Goal: Transaction & Acquisition: Purchase product/service

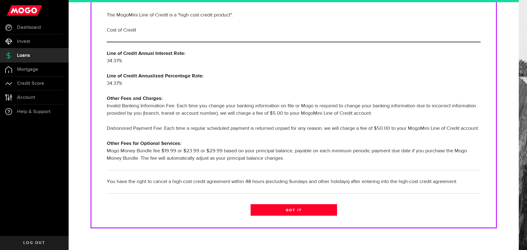
scroll to position [131, 0]
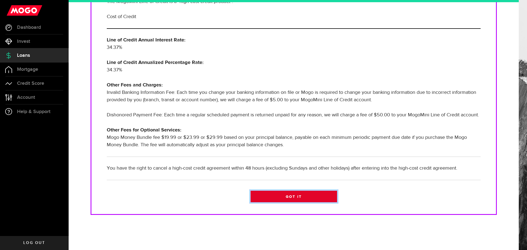
click at [296, 193] on link "Got it" at bounding box center [294, 197] width 87 height 12
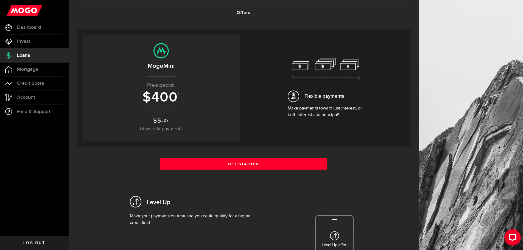
scroll to position [27, 0]
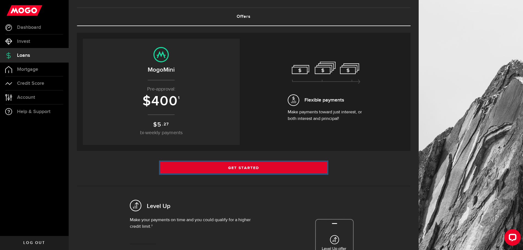
click at [251, 167] on link "Get Started" at bounding box center [243, 168] width 167 height 12
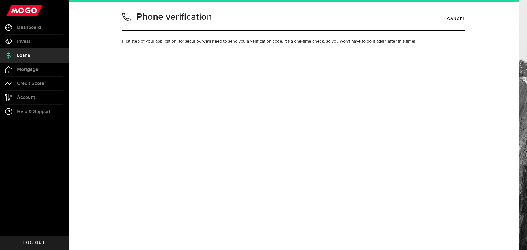
type input "2044301046"
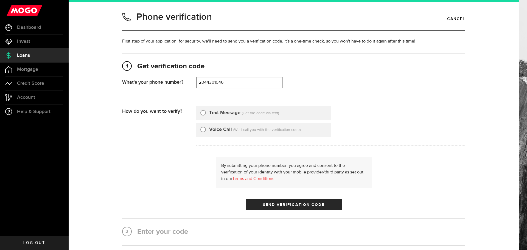
click at [201, 112] on input "Text Message" at bounding box center [203, 111] width 5 height 5
radio input "true"
click at [300, 206] on span "Send Verification Code" at bounding box center [294, 205] width 62 height 4
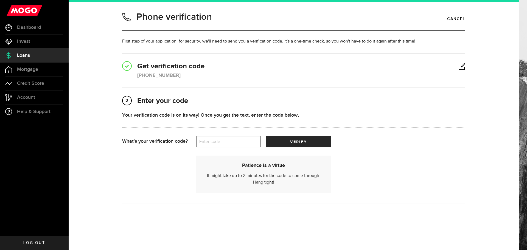
click at [230, 141] on label "Enter code" at bounding box center [228, 141] width 65 height 11
click at [230, 141] on input "Enter code" at bounding box center [228, 142] width 65 height 12
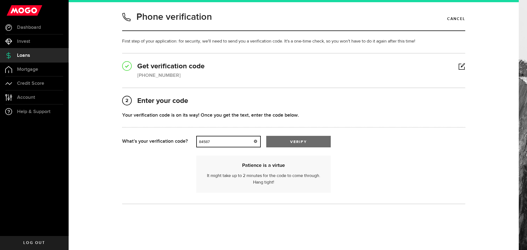
type input "84587"
click at [302, 137] on button "verify" at bounding box center [298, 142] width 65 height 12
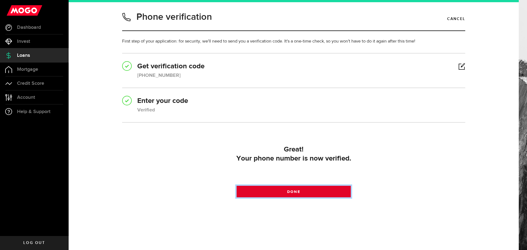
click at [293, 191] on span at bounding box center [294, 193] width 9 height 9
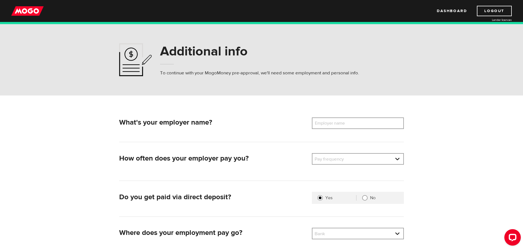
click at [340, 123] on label "Employer name" at bounding box center [334, 124] width 44 height 12
click at [340, 123] on input "Employer name" at bounding box center [358, 124] width 92 height 12
type input "Trimac Transportation"
click at [367, 159] on link at bounding box center [358, 159] width 91 height 10
click at [357, 193] on li "Semi-Monthly" at bounding box center [358, 195] width 91 height 9
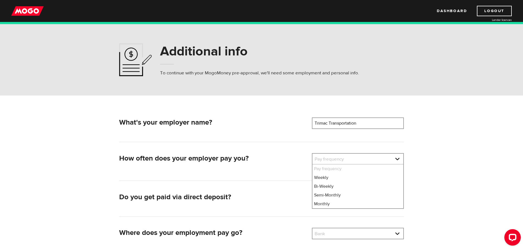
select select "3"
click at [432, 173] on div "What's your employer name? Employer name Please enter your employer's name Trim…" at bounding box center [262, 190] width 352 height 188
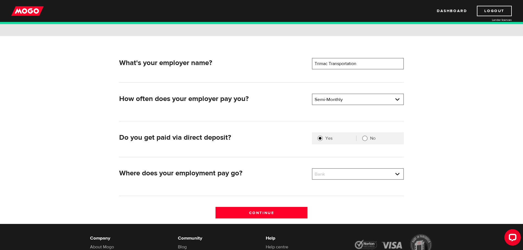
scroll to position [110, 0]
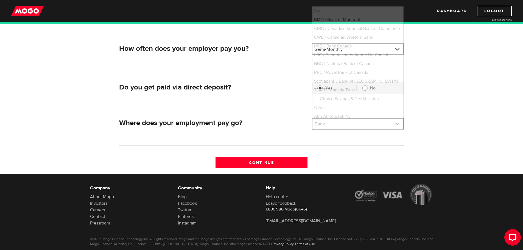
click at [361, 124] on link at bounding box center [358, 124] width 91 height 10
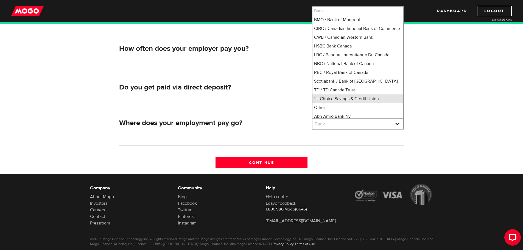
scroll to position [1, 0]
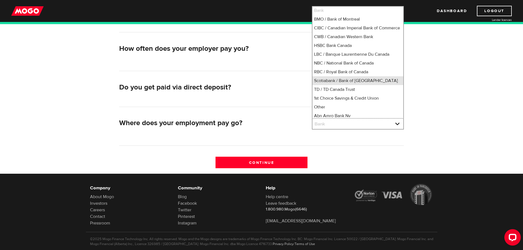
click at [347, 85] on li "Scotiabank / Bank of Nova Scotia" at bounding box center [358, 80] width 91 height 9
select select "2"
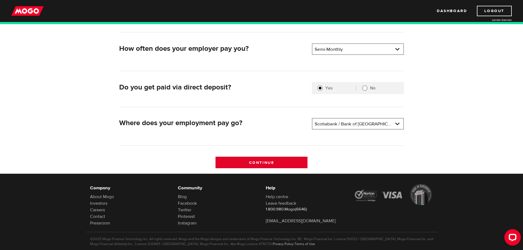
click at [254, 162] on input "Continue" at bounding box center [262, 163] width 92 height 12
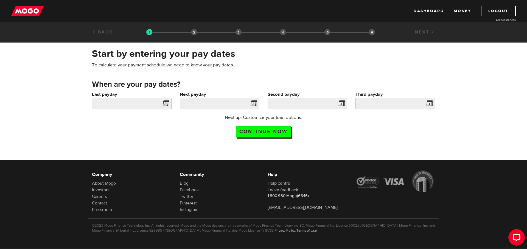
click at [166, 104] on span at bounding box center [165, 104] width 8 height 9
click at [146, 102] on input "Last payday" at bounding box center [132, 104] width 80 height 12
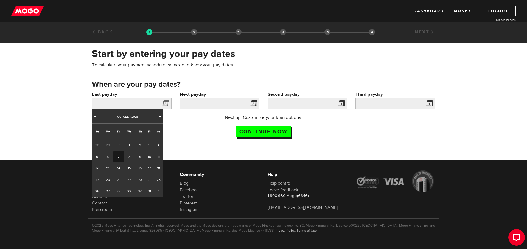
click at [118, 145] on span "30" at bounding box center [118, 146] width 10 height 12
click at [118, 144] on span "30" at bounding box center [118, 146] width 10 height 12
click at [97, 116] on span "Prev" at bounding box center [95, 116] width 4 height 4
click at [117, 191] on link "30" at bounding box center [118, 192] width 10 height 12
type input "2025/09/30"
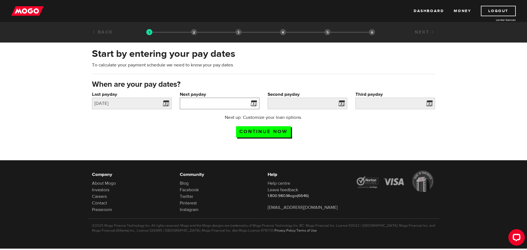
click at [219, 106] on input "Next payday" at bounding box center [220, 104] width 80 height 12
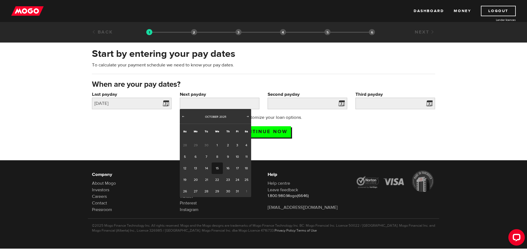
click at [216, 169] on link "15" at bounding box center [217, 169] width 11 height 12
type input "2025/10/15"
type input "2025/10/30"
type input "2025/11/14"
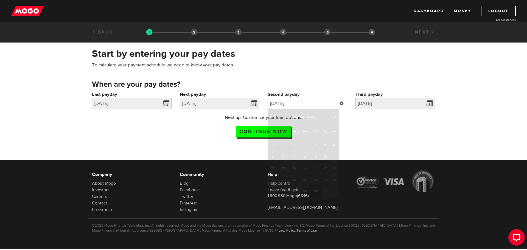
click at [320, 104] on input "2025/10/30" at bounding box center [308, 104] width 80 height 12
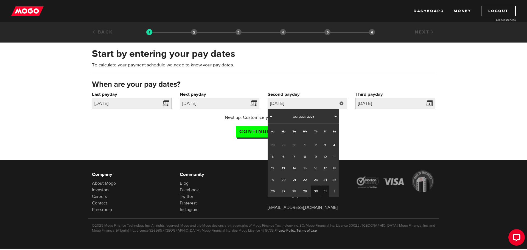
click at [325, 190] on link "31" at bounding box center [325, 192] width 9 height 12
type input "2025/10/31"
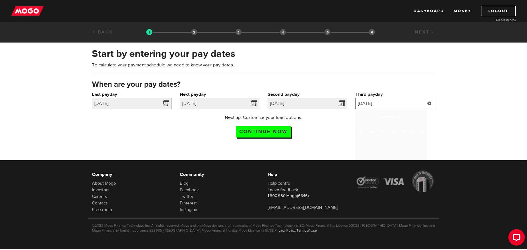
click at [394, 103] on input "2025/11/14" at bounding box center [396, 104] width 80 height 12
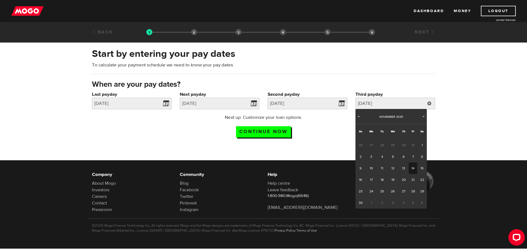
click at [413, 168] on link "14" at bounding box center [413, 169] width 9 height 12
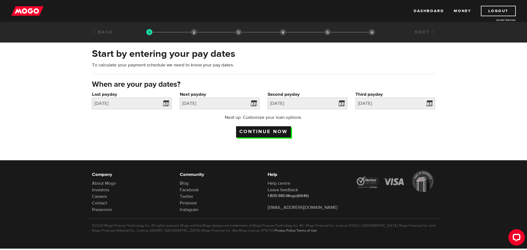
click at [261, 129] on input "Continue now" at bounding box center [263, 131] width 55 height 11
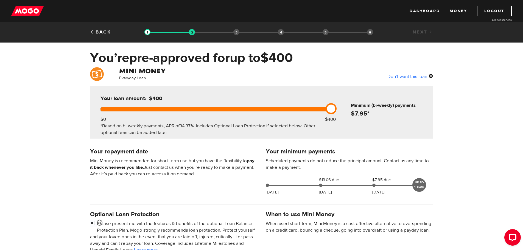
click at [455, 149] on div "Everyday Loan Don’t want this loan Your loan amount: $400 $0 $400 *Based on bi-…" at bounding box center [261, 204] width 523 height 275
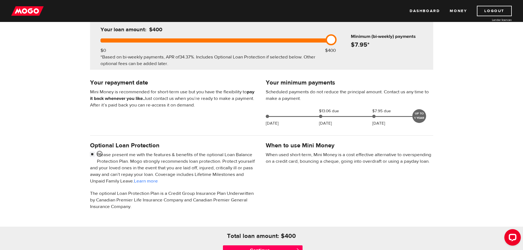
scroll to position [82, 0]
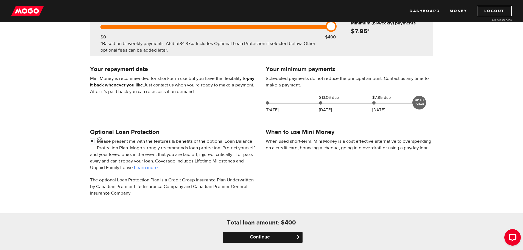
click at [266, 236] on input "Continue" at bounding box center [263, 237] width 80 height 11
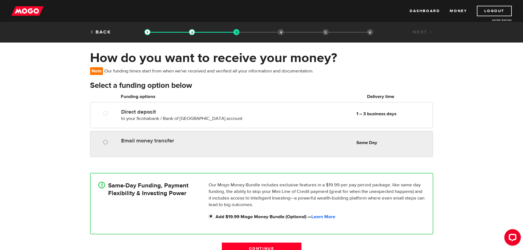
radio input "true"
click at [105, 143] on input "Email money transfer" at bounding box center [106, 143] width 7 height 7
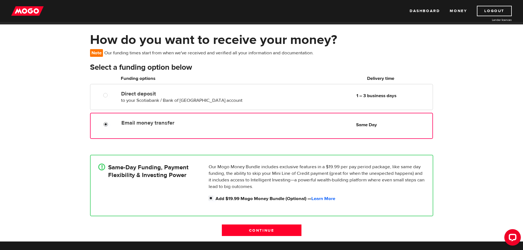
scroll to position [27, 0]
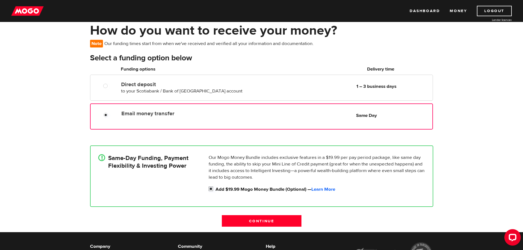
click at [391, 190] on label "Add $19.99 Mogo Money Bundle (Optional) — Learn More" at bounding box center [321, 189] width 210 height 7
click at [216, 190] on input "Add $19.99 Mogo Money Bundle (Optional) — Learn More" at bounding box center [212, 189] width 7 height 7
checkbox input "false"
radio input "false"
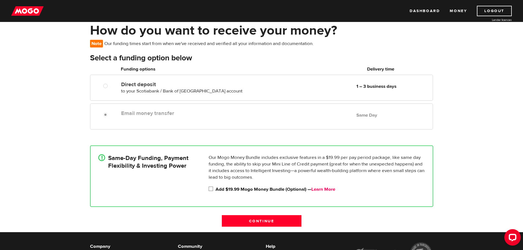
click at [332, 188] on link "Learn More" at bounding box center [324, 190] width 24 height 6
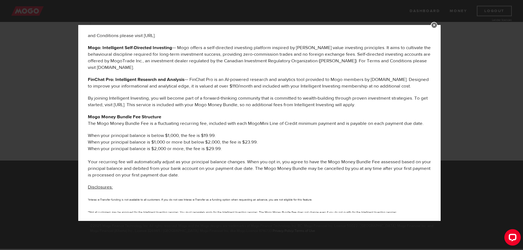
scroll to position [201, 0]
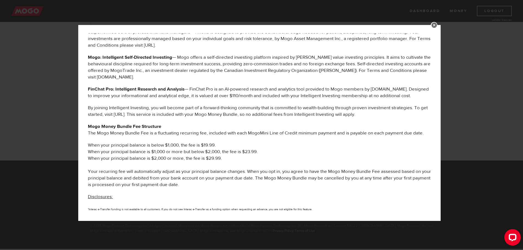
click at [438, 24] on link at bounding box center [434, 25] width 7 height 7
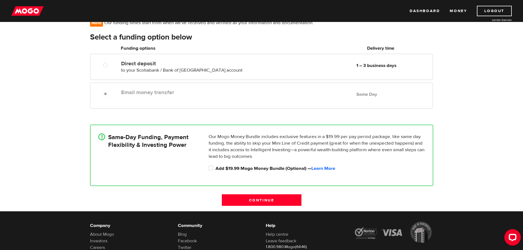
scroll to position [44, 0]
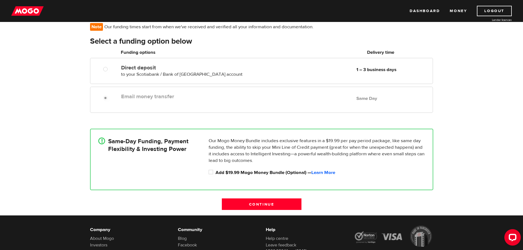
click at [177, 96] on label "Email money transfer" at bounding box center [184, 96] width 126 height 7
click at [139, 90] on div "Email money transfer Delivery in Same Day Same Day" at bounding box center [261, 100] width 343 height 26
click at [133, 100] on div "Email money transfer Delivery in Same Day Same Day" at bounding box center [276, 96] width 314 height 11
click at [262, 203] on input "Continue" at bounding box center [262, 205] width 80 height 12
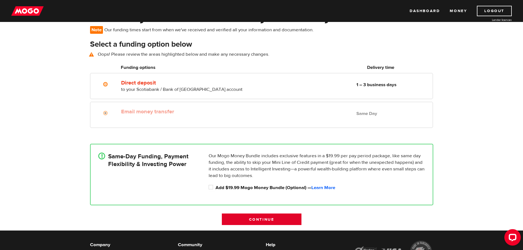
scroll to position [40, 0]
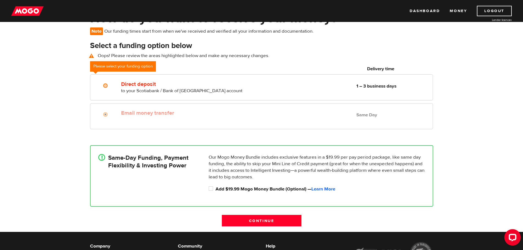
click at [255, 112] on div "Email money transfer Delivery in Same Day Same Day" at bounding box center [276, 113] width 314 height 11
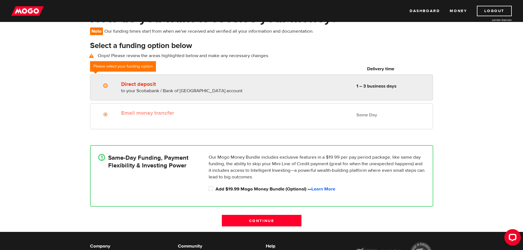
radio input "true"
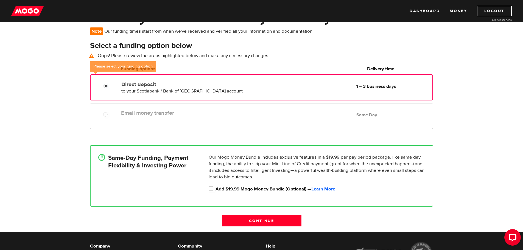
click at [247, 77] on div "Direct deposit to your Scotiabank / Bank of Nova Scotia account Delivery in 1 –…" at bounding box center [261, 87] width 343 height 26
click at [243, 115] on label "Email money transfer" at bounding box center [184, 113] width 126 height 7
click at [223, 120] on div "Email money transfer Delivery in Same Day Same Day" at bounding box center [261, 116] width 343 height 26
click at [242, 177] on p "Our Mogo Money Bundle includes exclusive features in a $19.99 per pay period pa…" at bounding box center [317, 167] width 216 height 26
click at [213, 189] on input "Add $19.99 Mogo Money Bundle (Optional) — Learn More" at bounding box center [212, 189] width 7 height 7
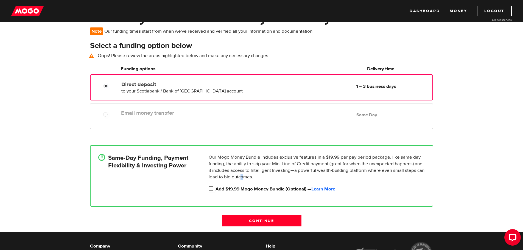
checkbox input "true"
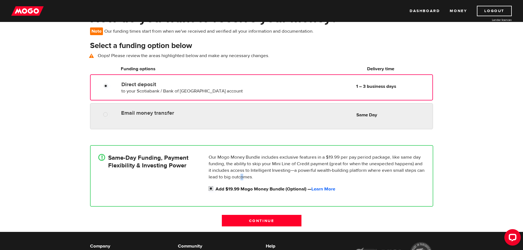
radio input "true"
click at [137, 121] on div "Email money transfer Delivery in Same Day Same Day" at bounding box center [261, 116] width 343 height 26
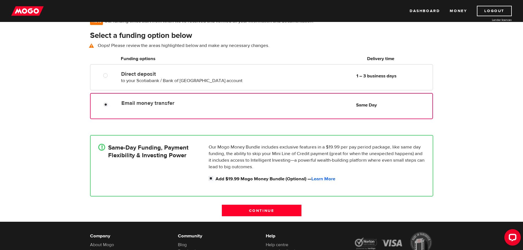
scroll to position [55, 0]
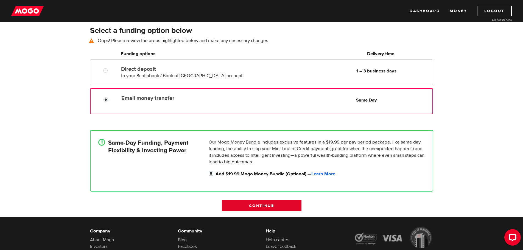
click at [271, 205] on input "Continue" at bounding box center [262, 206] width 80 height 12
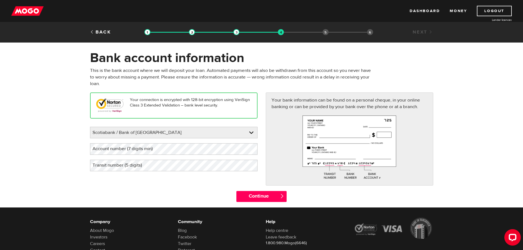
click at [154, 148] on label "Account number (7 digits min)" at bounding box center [127, 148] width 74 height 11
click at [263, 197] on input "Continue" at bounding box center [262, 196] width 50 height 11
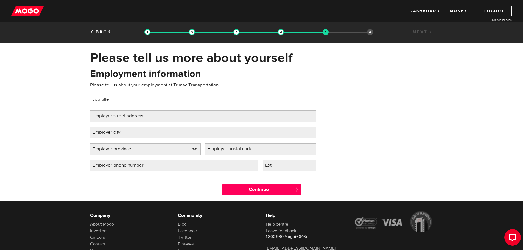
click at [123, 97] on input "Job title" at bounding box center [203, 100] width 226 height 12
type input "Branch Administrator"
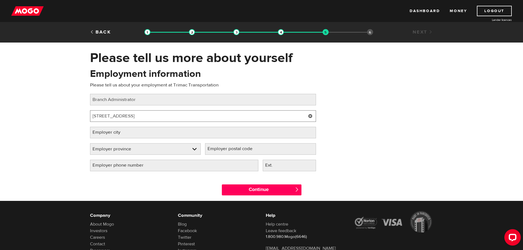
type input "[STREET_ADDRESS]"
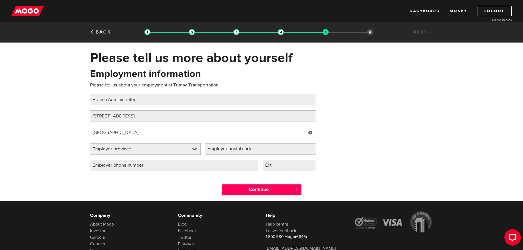
type input "[GEOGRAPHIC_DATA]"
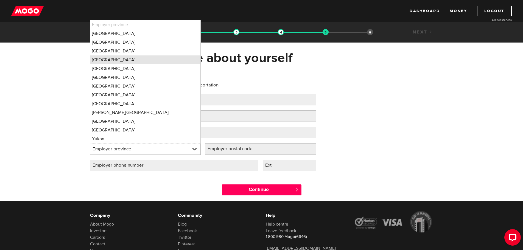
click at [110, 60] on li "[GEOGRAPHIC_DATA]" at bounding box center [145, 59] width 110 height 9
select select "MB"
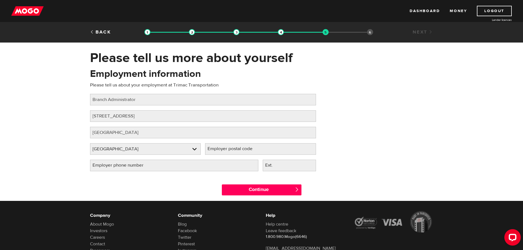
click at [255, 152] on label "Employer postal code" at bounding box center [234, 148] width 59 height 11
click at [255, 152] on input "Employer postal code" at bounding box center [260, 149] width 111 height 12
type input "R2J 0Z7"
click at [219, 166] on input "Employer phone number" at bounding box center [174, 166] width 168 height 12
type input "(204) 235-4004"
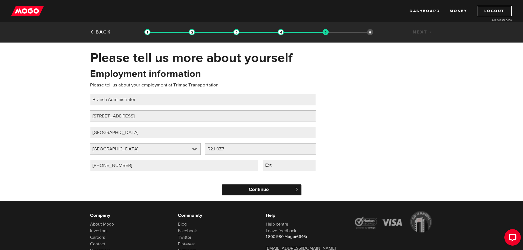
click at [273, 190] on input "Continue" at bounding box center [262, 190] width 80 height 11
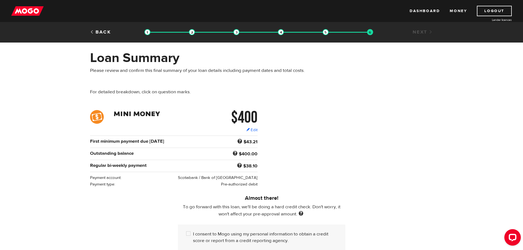
click at [392, 157] on div "$400 Edit $400 Regular bi-weekly payment $38.10 First minimum payment due Oct 3…" at bounding box center [262, 148] width 352 height 77
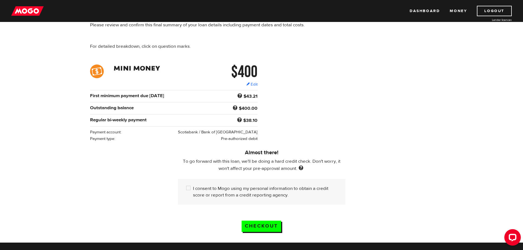
scroll to position [55, 0]
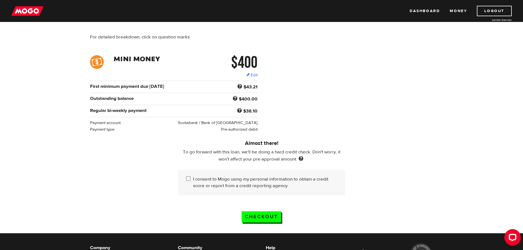
click at [189, 177] on input "I consent to Mogo using my personal information to obtain a credit score or rep…" at bounding box center [189, 179] width 7 height 7
checkbox input "true"
click at [258, 213] on input "Checkout" at bounding box center [262, 217] width 40 height 11
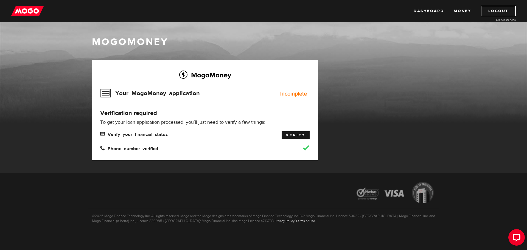
click at [296, 135] on link "Verify" at bounding box center [296, 135] width 28 height 8
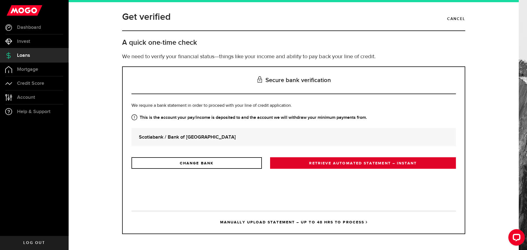
click at [337, 166] on link "RETRIEVE AUTOMATED STATEMENT – INSTANT" at bounding box center [363, 163] width 186 height 12
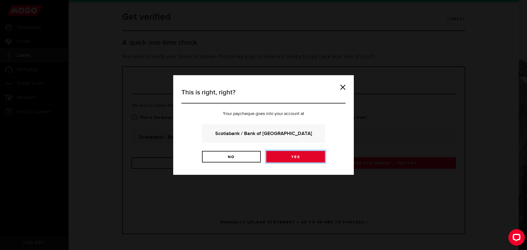
click at [300, 156] on link "Yes" at bounding box center [295, 157] width 59 height 12
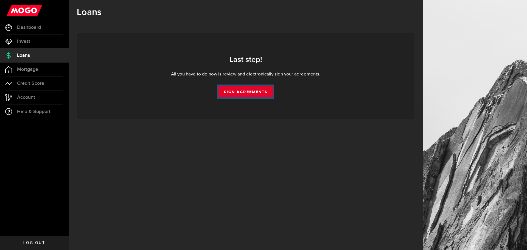
click at [243, 90] on link "Sign Agreements" at bounding box center [246, 92] width 54 height 12
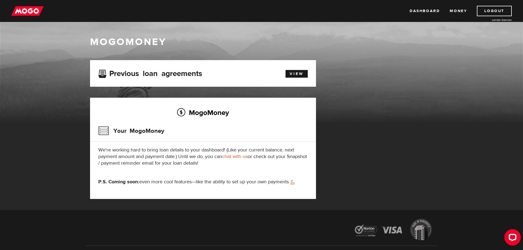
click at [32, 9] on img at bounding box center [27, 11] width 32 height 10
